Goal: Transaction & Acquisition: Purchase product/service

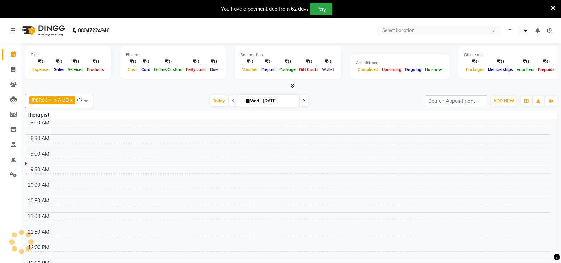
select select "en"
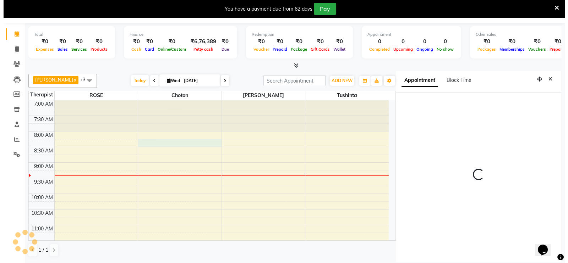
scroll to position [21, 0]
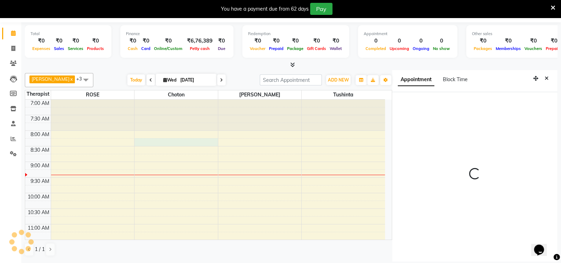
select select "495"
select select "70811"
select select "tentative"
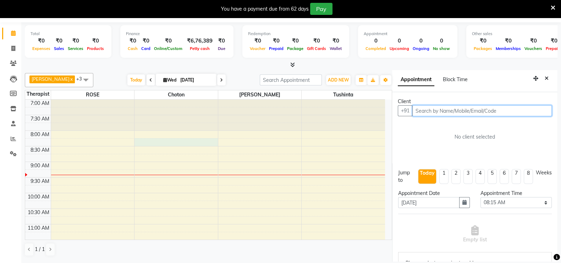
click at [433, 109] on input "text" at bounding box center [481, 110] width 139 height 11
type input "7709156131"
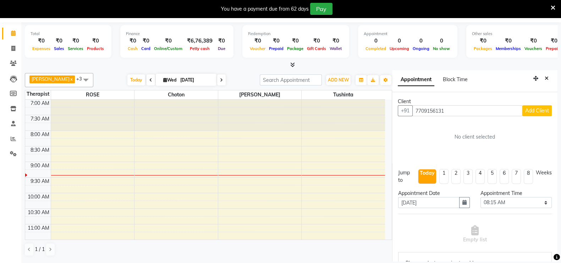
click at [525, 112] on span "Add Client" at bounding box center [537, 110] width 24 height 6
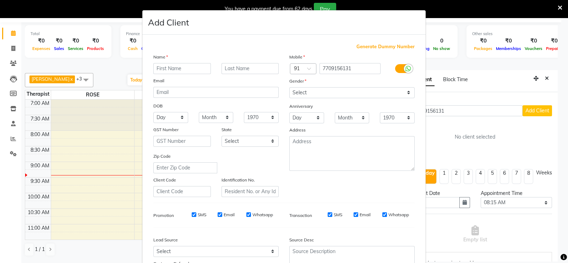
click at [183, 68] on input "text" at bounding box center [181, 68] width 57 height 11
type input "[PERSON_NAME]"
click at [336, 96] on select "Select [DEMOGRAPHIC_DATA] [DEMOGRAPHIC_DATA] Other Prefer Not To Say" at bounding box center [351, 92] width 125 height 11
select select "[DEMOGRAPHIC_DATA]"
click at [289, 88] on select "Select [DEMOGRAPHIC_DATA] [DEMOGRAPHIC_DATA] Other Prefer Not To Say" at bounding box center [351, 92] width 125 height 11
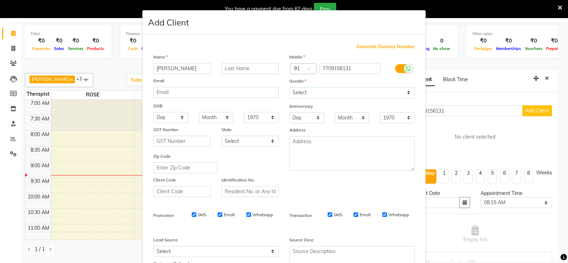
click at [553, 259] on ngb-modal-window "Add Client Generate Dummy Number Name [PERSON_NAME] Email DOB Day 01 02 03 04 0…" at bounding box center [284, 131] width 568 height 263
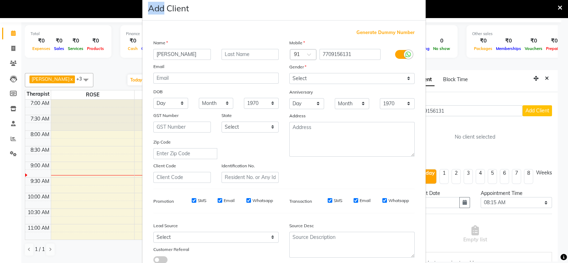
click at [553, 259] on ngb-modal-window "Add Client Generate Dummy Number Name [PERSON_NAME] Email DOB Day 01 02 03 04 0…" at bounding box center [284, 131] width 568 height 263
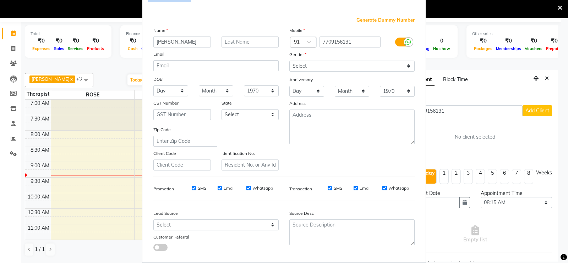
scroll to position [37, 0]
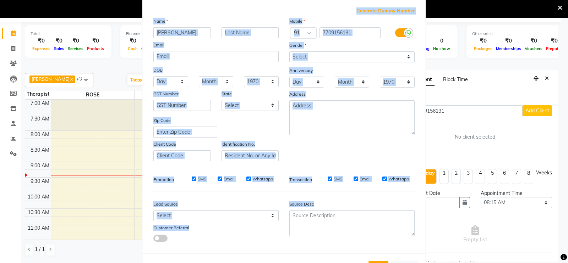
click at [553, 259] on ngb-modal-window "Add Client Generate Dummy Number Name [PERSON_NAME] Email DOB Day 01 02 03 04 0…" at bounding box center [284, 131] width 568 height 263
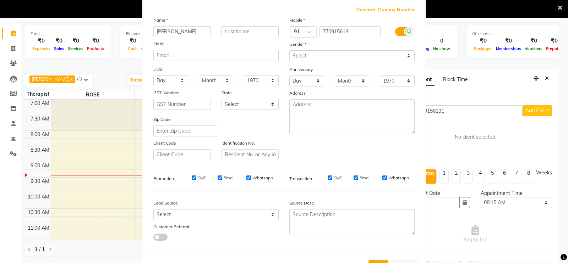
click at [553, 259] on ngb-modal-window "Add Client Generate Dummy Number Name [PERSON_NAME] Email DOB Day 01 02 03 04 0…" at bounding box center [284, 131] width 568 height 263
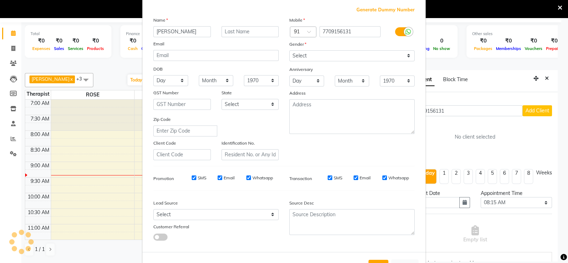
click at [553, 259] on ngb-modal-window "Add Client Generate Dummy Number Name [PERSON_NAME] Email DOB Day 01 02 03 04 0…" at bounding box center [284, 131] width 568 height 263
drag, startPoint x: 553, startPoint y: 259, endPoint x: 552, endPoint y: 254, distance: 4.6
click at [552, 254] on ngb-modal-window "Add Client Generate Dummy Number Name [PERSON_NAME] Email DOB Day 01 02 03 04 0…" at bounding box center [284, 131] width 568 height 263
click at [553, 253] on ngb-modal-window "Add Client Generate Dummy Number Name [PERSON_NAME] Email DOB Day 01 02 03 04 0…" at bounding box center [284, 131] width 568 height 263
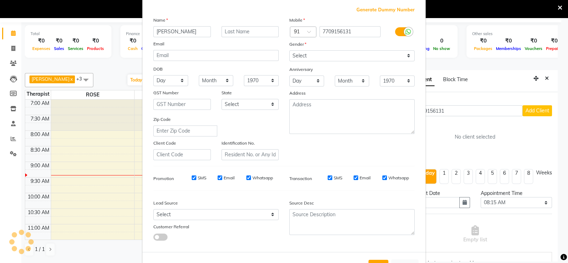
click at [554, 238] on ngb-modal-window "Add Client Generate Dummy Number Name [PERSON_NAME] Email DOB Day 01 02 03 04 0…" at bounding box center [284, 131] width 568 height 263
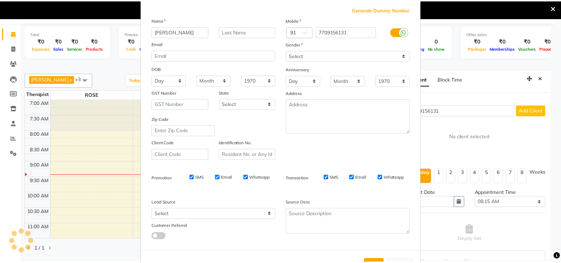
scroll to position [68, 0]
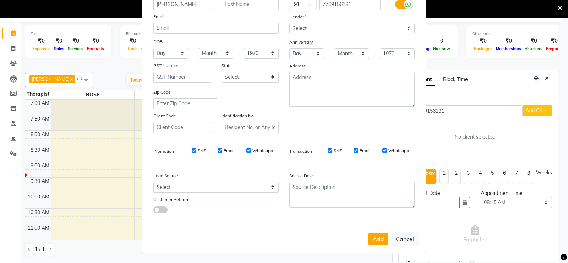
drag, startPoint x: 554, startPoint y: 238, endPoint x: 554, endPoint y: 264, distance: 26.6
click at [554, 242] on html "08047224946 Select Location × Zivaya Spa The Ummed [GEOGRAPHIC_DATA] , Hansol D…" at bounding box center [284, 110] width 568 height 263
click at [371, 237] on button "Add" at bounding box center [378, 239] width 20 height 13
click at [382, 244] on div "Add Cancel" at bounding box center [283, 239] width 283 height 28
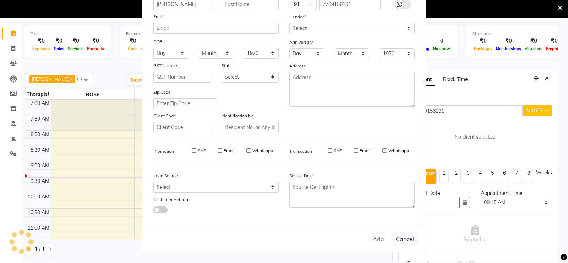
select select
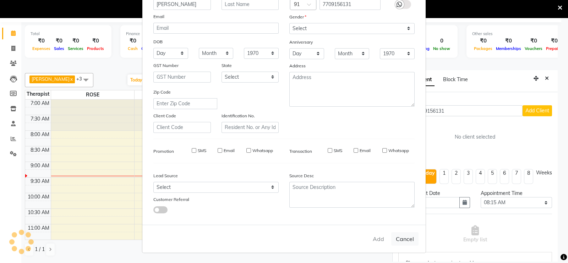
select select
checkbox input "false"
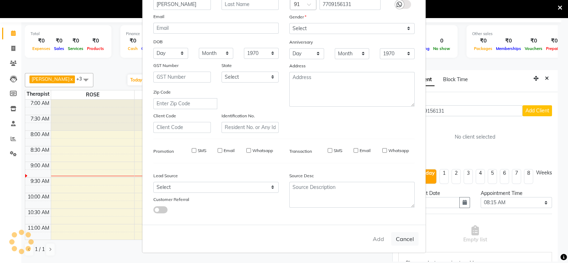
checkbox input "false"
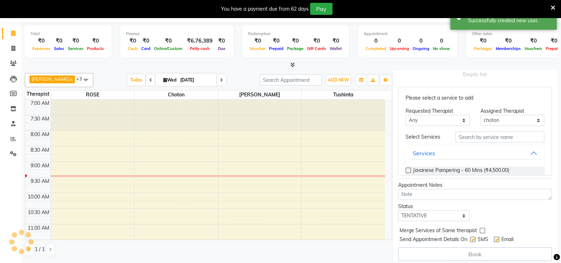
scroll to position [181, 0]
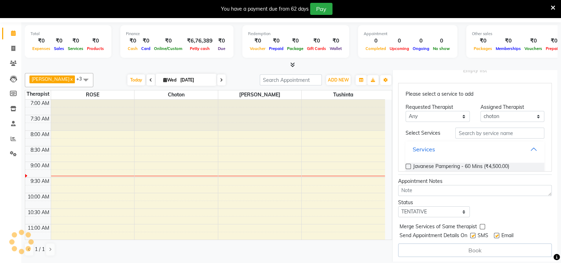
click at [520, 148] on button "Services" at bounding box center [474, 149] width 133 height 13
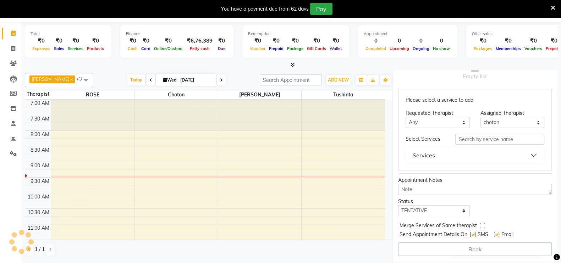
scroll to position [174, 0]
click at [529, 150] on button "Services" at bounding box center [474, 156] width 133 height 13
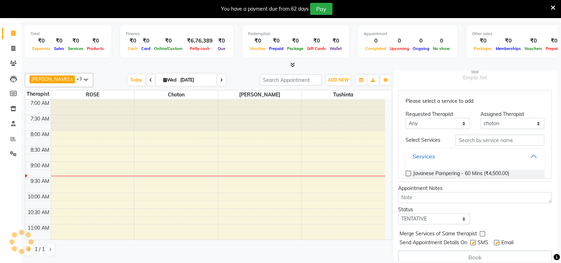
scroll to position [181, 0]
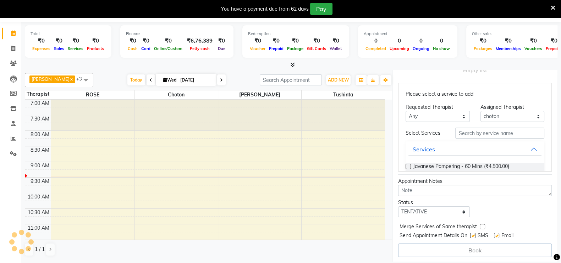
click at [406, 165] on label at bounding box center [407, 166] width 5 height 5
click at [406, 165] on input "checkbox" at bounding box center [407, 167] width 5 height 5
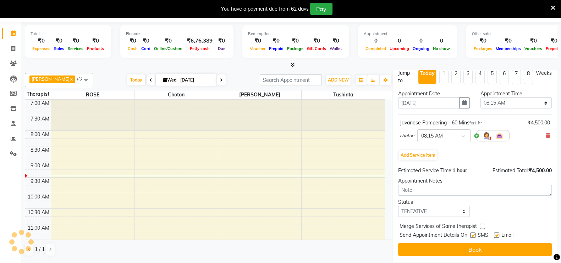
scroll to position [111, 0]
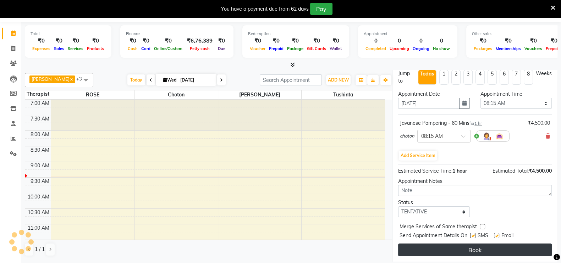
click at [463, 247] on button "Book" at bounding box center [475, 250] width 154 height 13
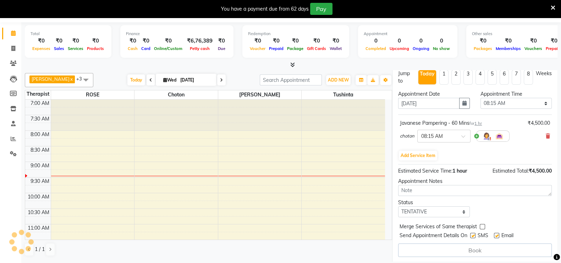
select select "70811"
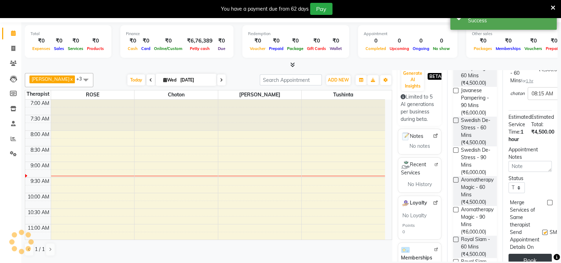
scroll to position [0, 0]
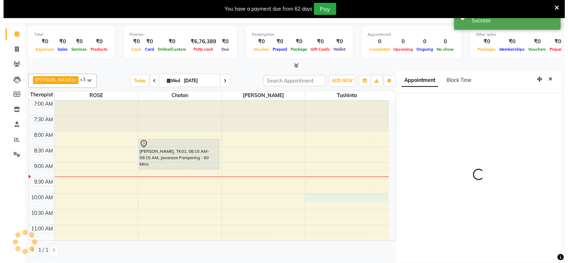
scroll to position [21, 0]
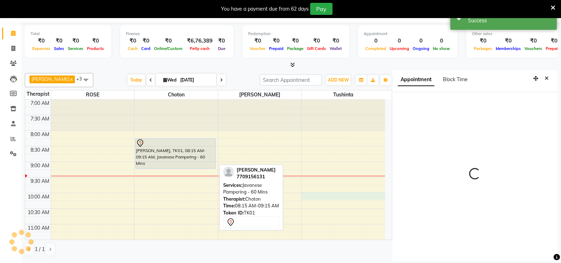
click at [160, 147] on div "[PERSON_NAME], TK01, 08:15 AM-09:15 AM, Javanese Pampering - 60 Mins" at bounding box center [176, 154] width 80 height 30
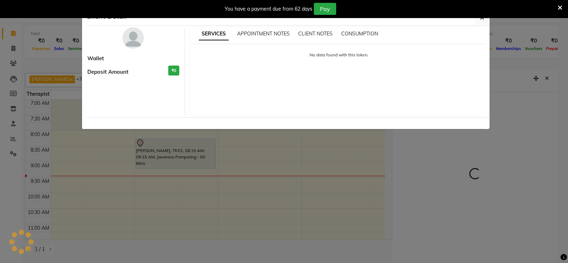
click at [374, 81] on div "No data found with this token." at bounding box center [339, 80] width 298 height 71
click at [431, 120] on div at bounding box center [287, 123] width 404 height 12
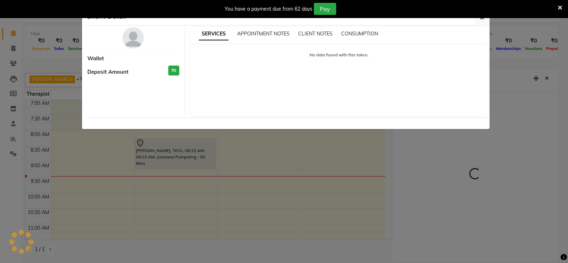
click at [556, 8] on div "You have a payment due from 62 days Pay" at bounding box center [280, 9] width 554 height 12
click at [559, 4] on span at bounding box center [559, 8] width 5 height 8
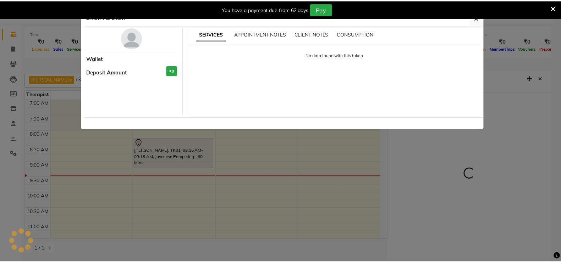
scroll to position [3, 0]
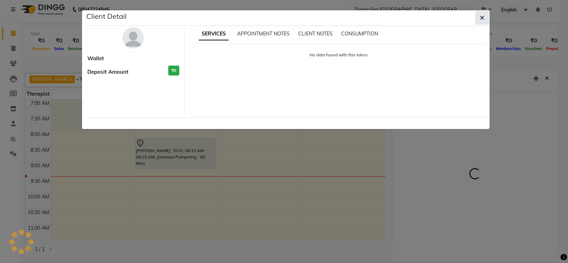
click at [484, 15] on button "button" at bounding box center [481, 17] width 13 height 13
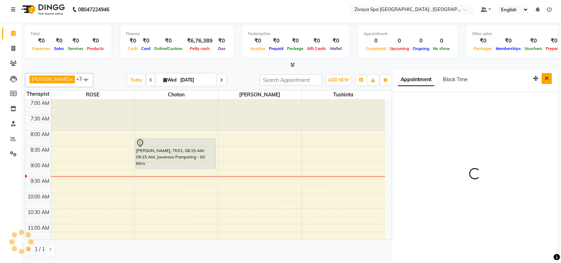
click at [549, 77] on button "Close" at bounding box center [546, 78] width 10 height 11
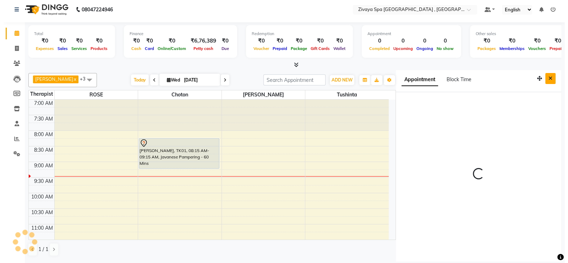
scroll to position [0, 0]
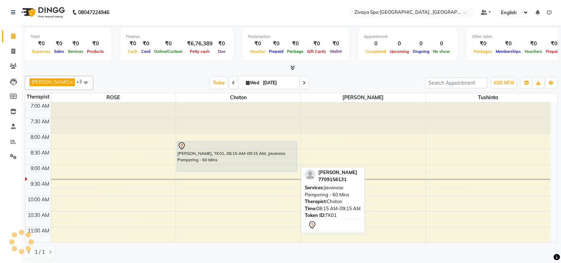
click at [263, 161] on div "[PERSON_NAME], TK01, 08:15 AM-09:15 AM, Javanese Pampering - 60 Mins" at bounding box center [237, 157] width 120 height 30
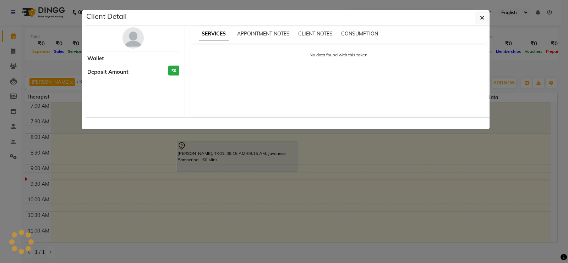
select select "7"
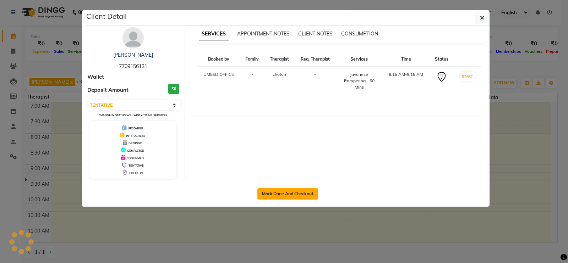
click at [289, 196] on button "Mark Done And Checkout" at bounding box center [287, 193] width 61 height 11
select select "service"
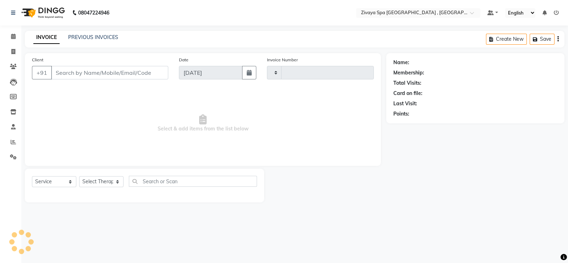
type input "0276"
select select "6505"
type input "7709156131"
select select "70811"
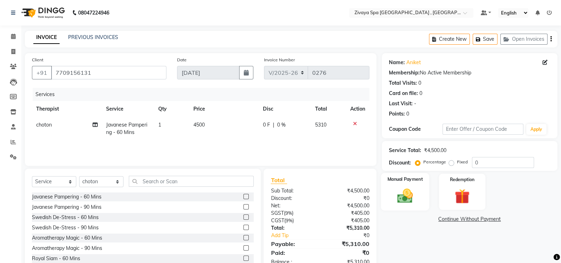
click at [402, 195] on img at bounding box center [404, 196] width 25 height 18
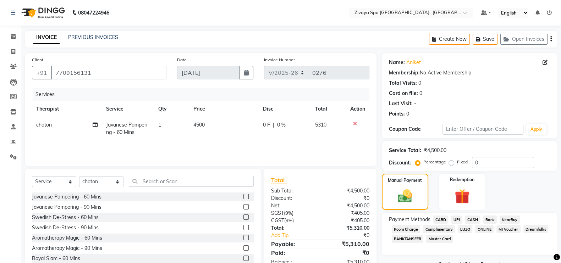
click at [455, 220] on span "UPI" at bounding box center [456, 220] width 11 height 8
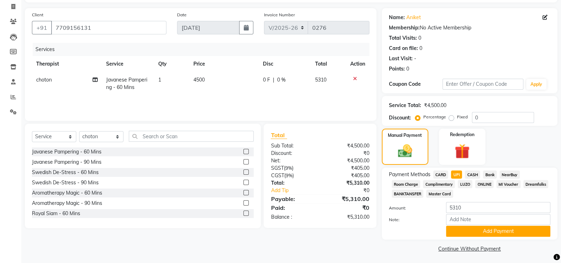
scroll to position [48, 0]
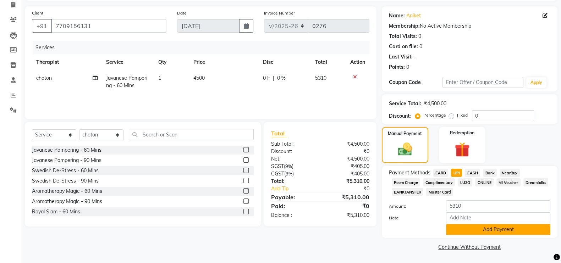
click at [521, 231] on button "Add Payment" at bounding box center [498, 229] width 104 height 11
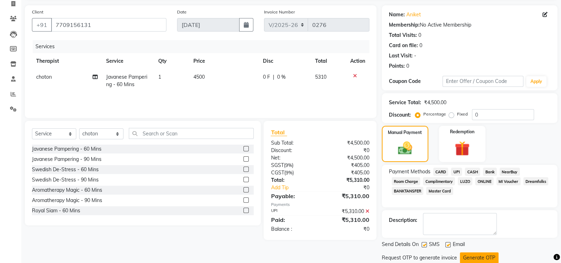
click at [477, 257] on button "Generate OTP" at bounding box center [479, 258] width 39 height 11
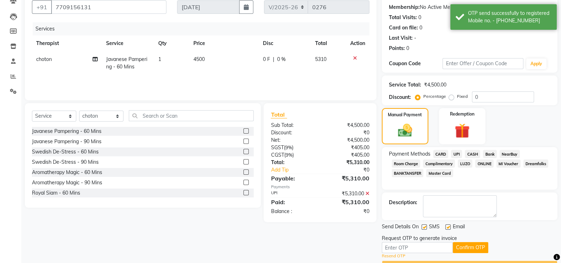
scroll to position [84, 0]
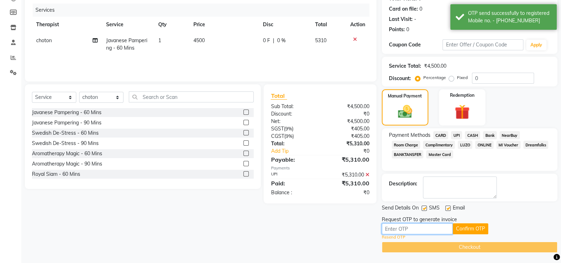
click at [439, 228] on input "text" at bounding box center [417, 228] width 71 height 11
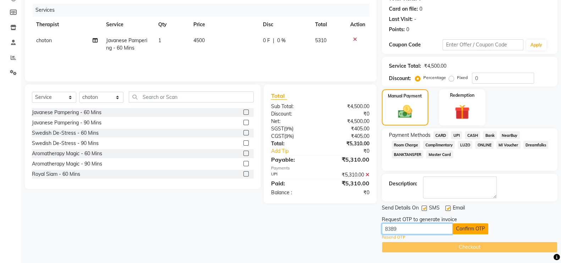
type input "8389"
click at [469, 230] on button "Confirm OTP" at bounding box center [470, 228] width 35 height 11
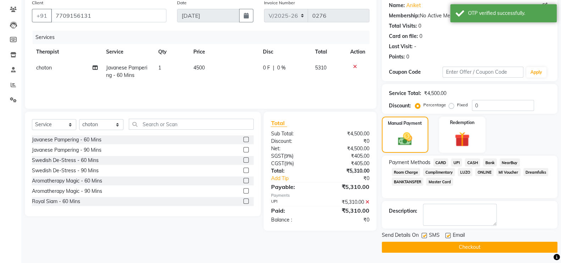
click at [468, 247] on button "Checkout" at bounding box center [470, 247] width 176 height 11
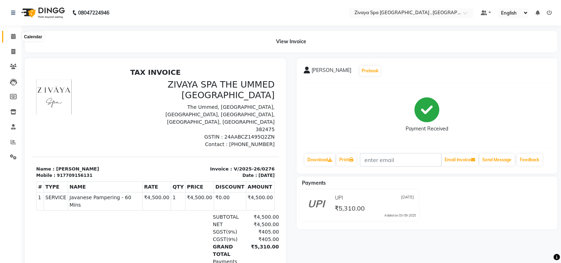
click at [12, 38] on icon at bounding box center [13, 36] width 5 height 5
